Goal: Information Seeking & Learning: Learn about a topic

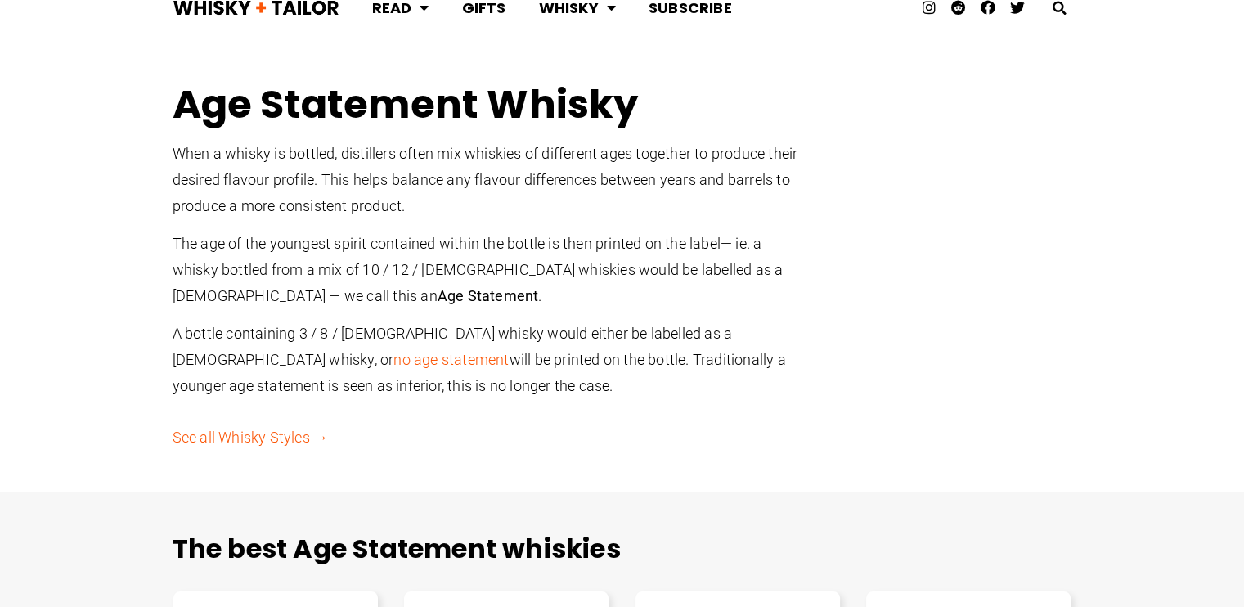
scroll to position [32, 0]
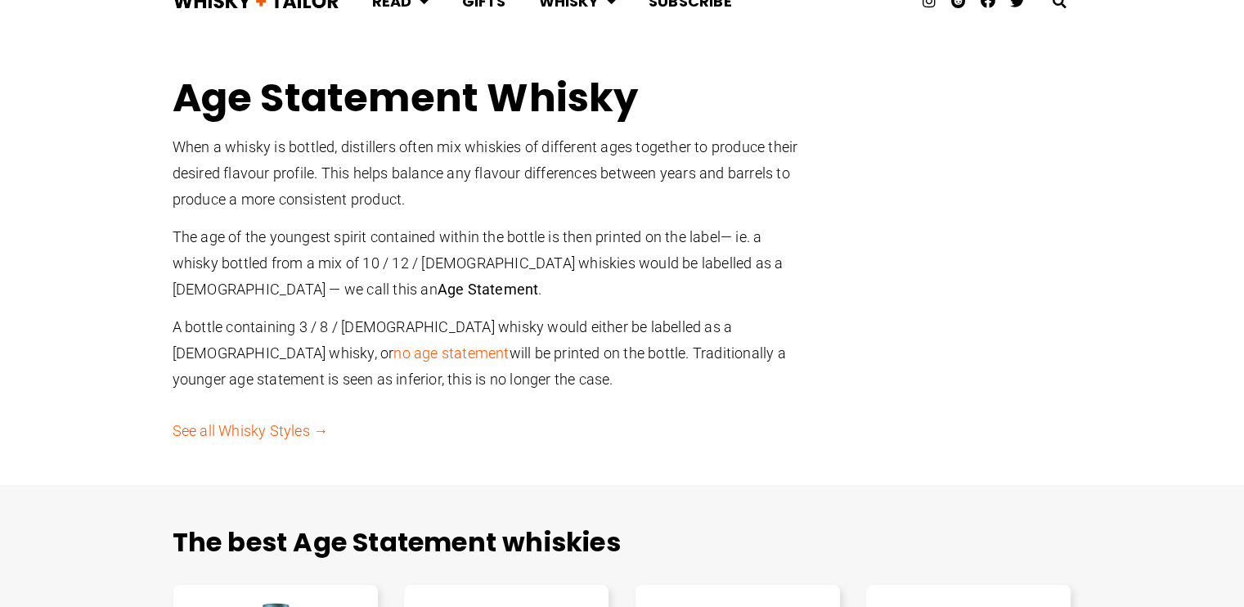
click at [384, 235] on p "The age of the youngest spirit contained within the bottle is then printed on t…" at bounding box center [492, 263] width 638 height 78
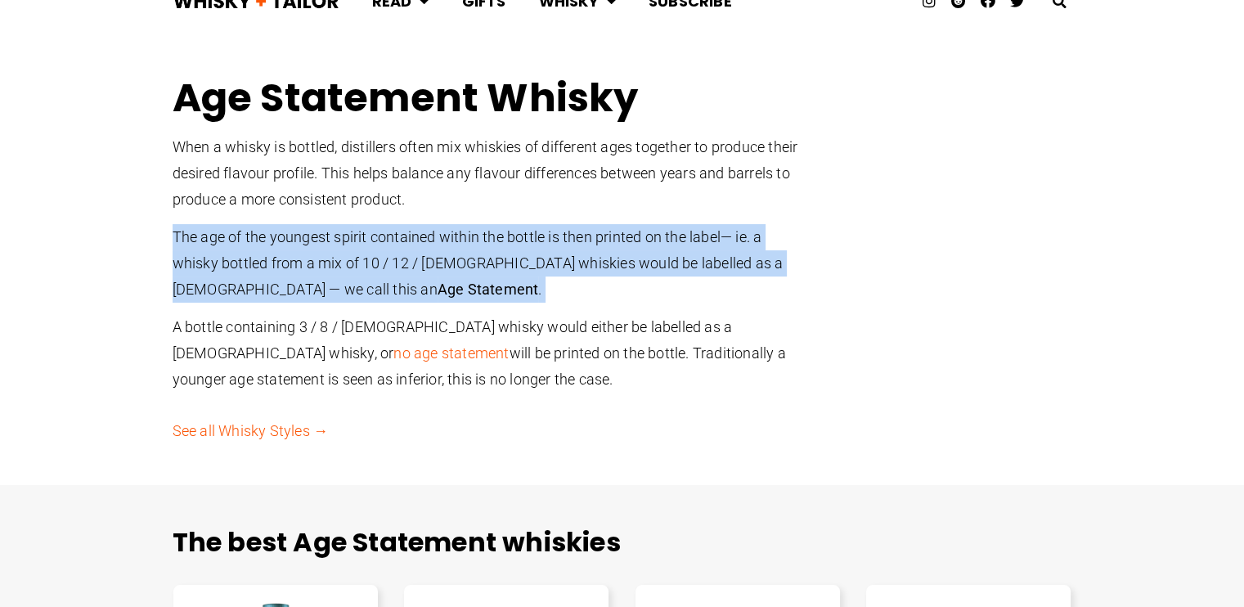
click at [384, 235] on p "The age of the youngest spirit contained within the bottle is then printed on t…" at bounding box center [492, 263] width 638 height 78
click at [276, 271] on p "The age of the youngest spirit contained within the bottle is then printed on t…" at bounding box center [492, 263] width 638 height 78
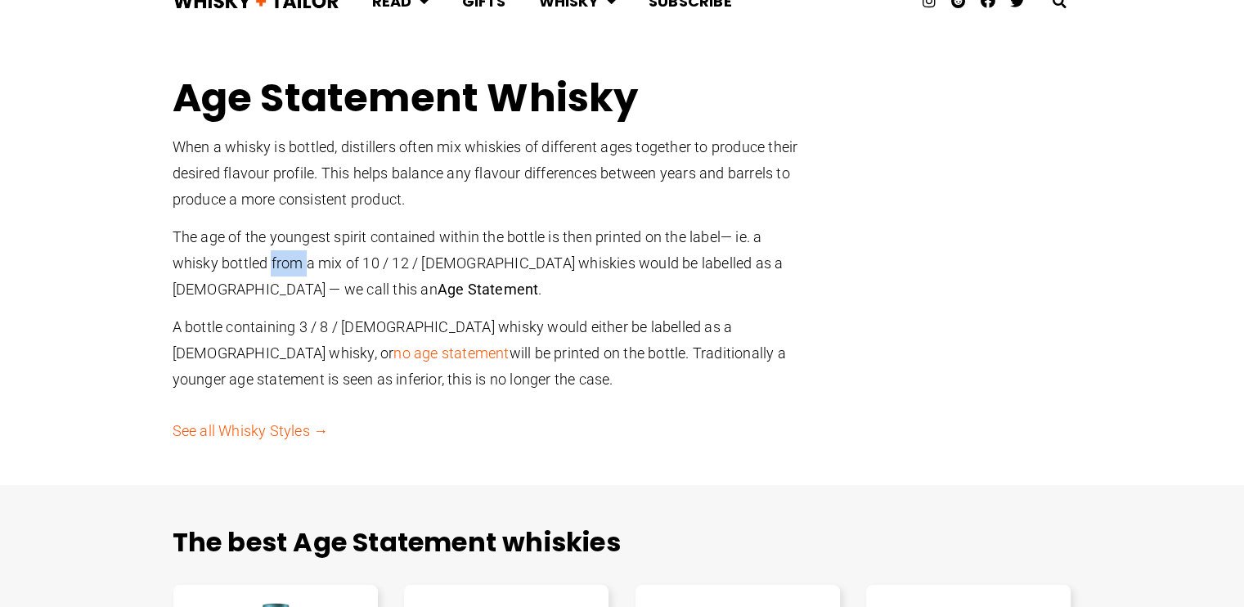
click at [276, 271] on p "The age of the youngest spirit contained within the bottle is then printed on t…" at bounding box center [492, 263] width 638 height 78
drag, startPoint x: 352, startPoint y: 256, endPoint x: 504, endPoint y: 258, distance: 151.3
click at [504, 258] on p "The age of the youngest spirit contained within the bottle is then printed on t…" at bounding box center [492, 263] width 638 height 78
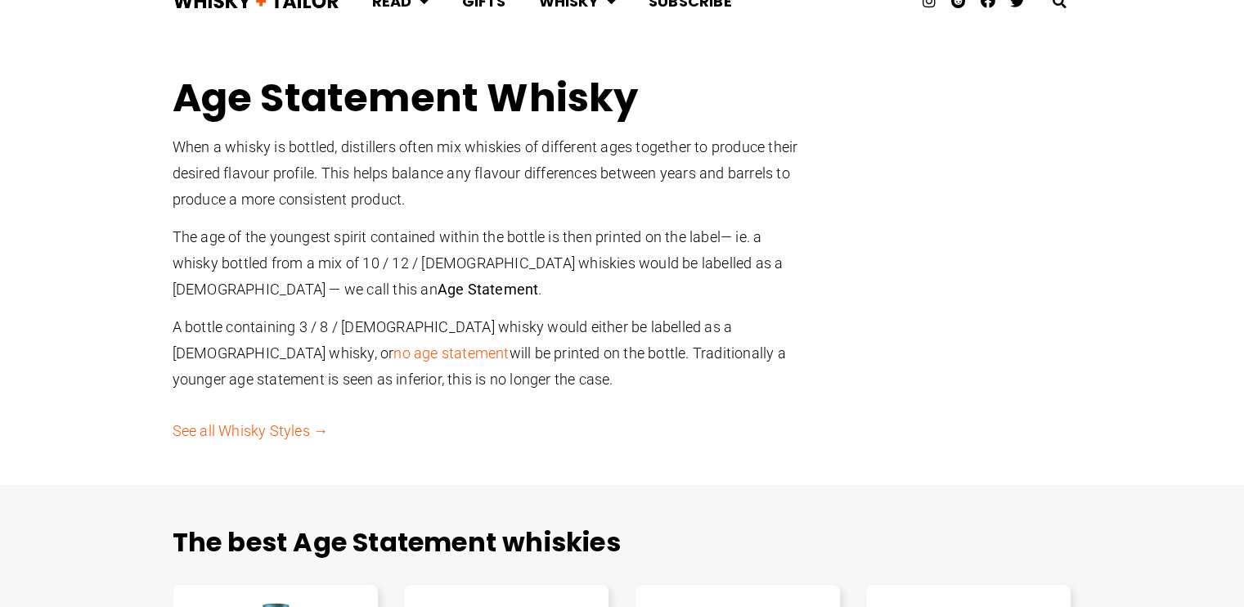
click at [319, 341] on p "A bottle containing 3 / 8 / 12 year old whisky would either be labelled as a 3 …" at bounding box center [492, 353] width 638 height 78
drag, startPoint x: 299, startPoint y: 330, endPoint x: 459, endPoint y: 313, distance: 160.4
click at [459, 313] on div "When a whisky is bottled, distillers often mix whiskies of different ages toget…" at bounding box center [492, 263] width 638 height 259
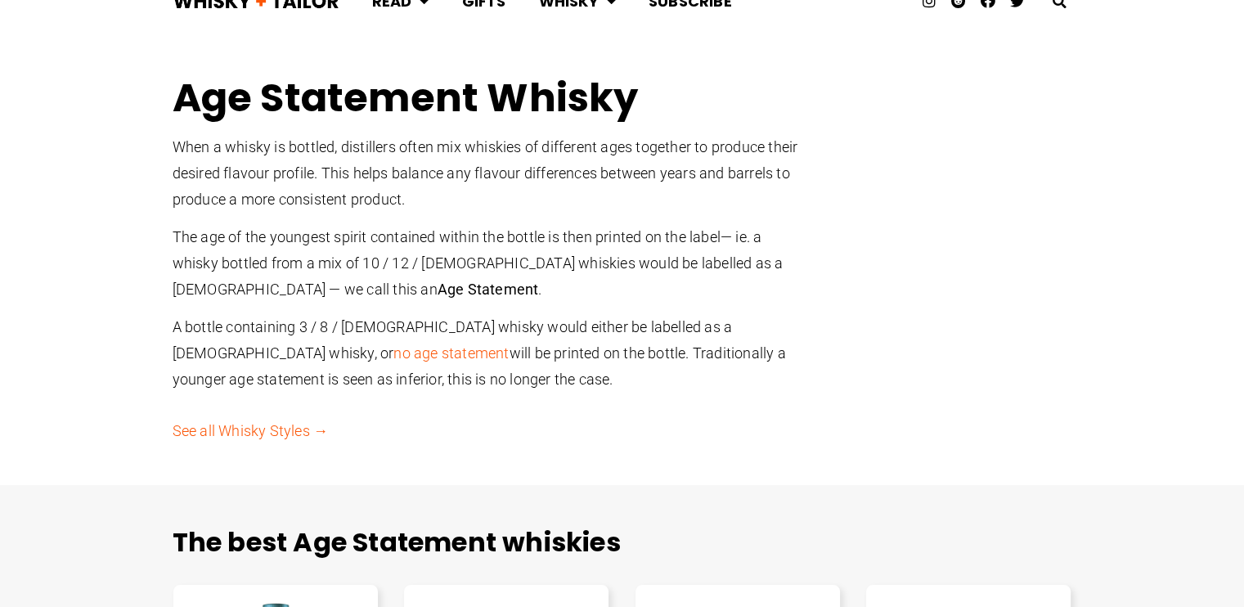
click at [406, 355] on p "A bottle containing 3 / 8 / 12 year old whisky would either be labelled as a 3 …" at bounding box center [492, 353] width 638 height 78
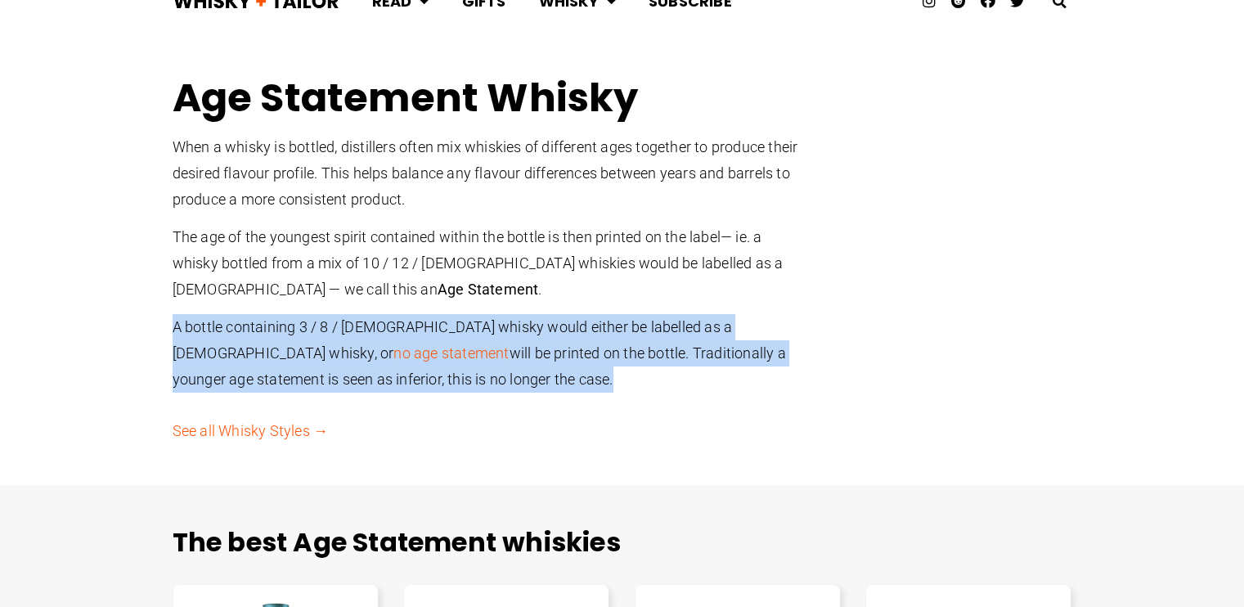
click at [406, 355] on p "A bottle containing 3 / 8 / 12 year old whisky would either be labelled as a 3 …" at bounding box center [492, 353] width 638 height 78
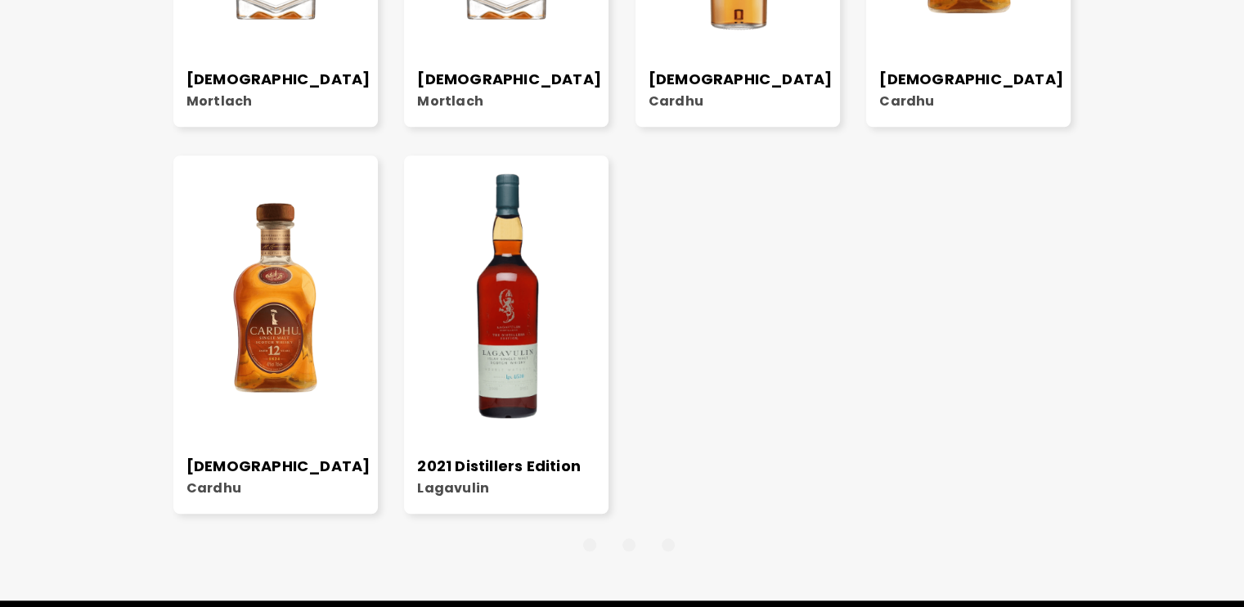
scroll to position [1236, 0]
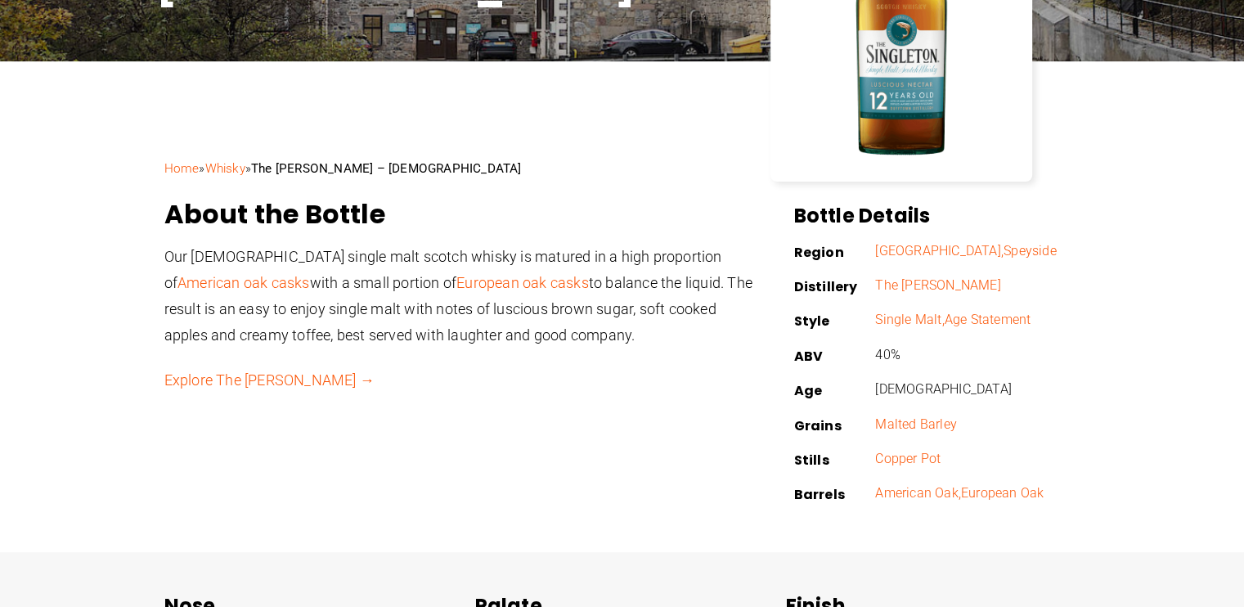
scroll to position [360, 0]
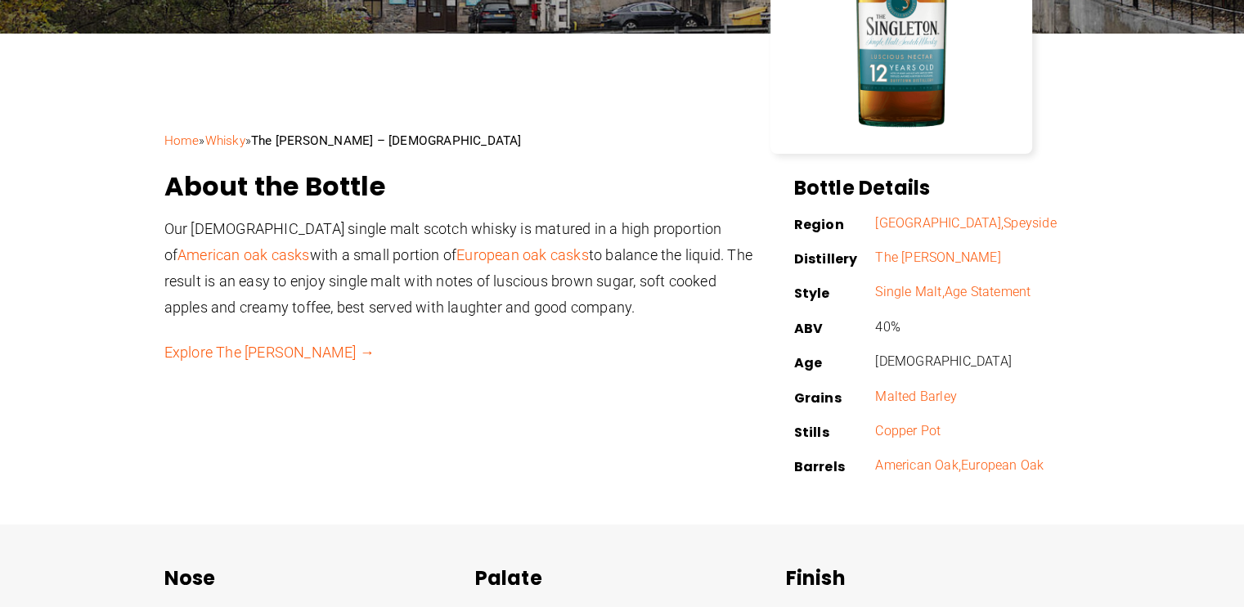
click at [814, 332] on p "ABV" at bounding box center [834, 328] width 82 height 11
click at [742, 426] on div "About the Bottle Our [DEMOGRAPHIC_DATA] single malt scotch whisky is matured in…" at bounding box center [458, 327] width 605 height 330
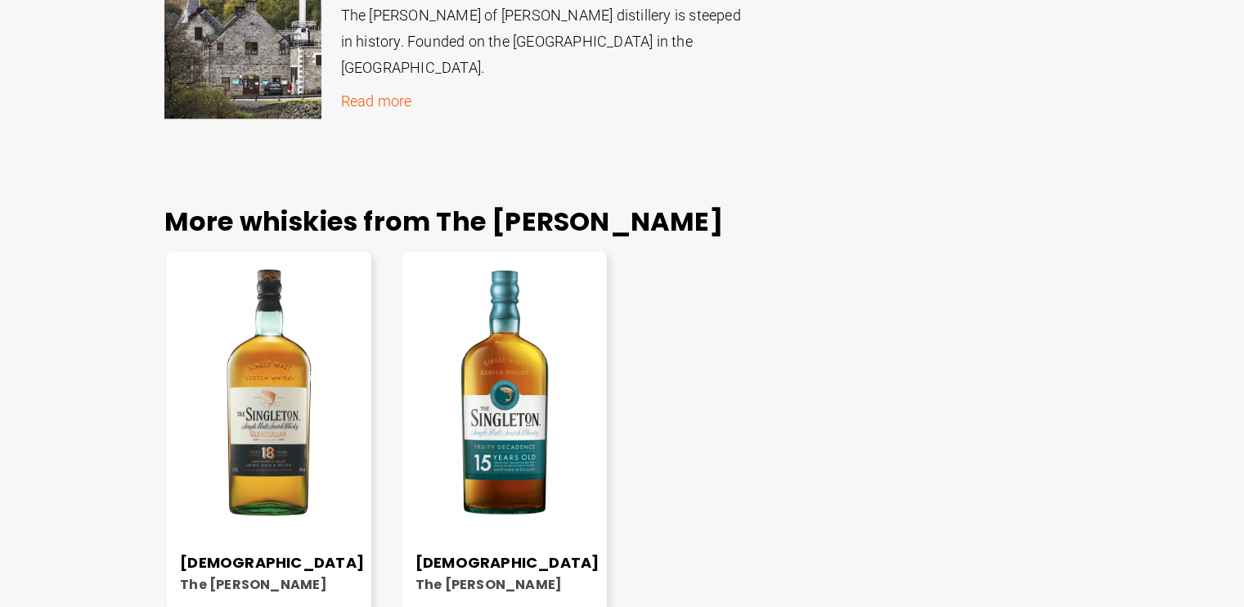
scroll to position [1756, 0]
